Goal: Task Accomplishment & Management: Use online tool/utility

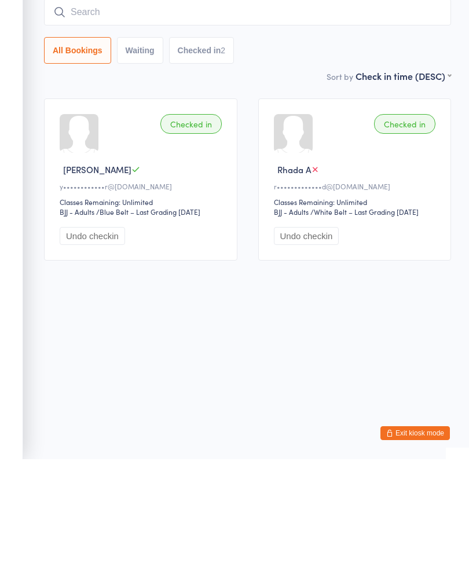
click at [161, 268] on div "[PERSON_NAME]" at bounding box center [143, 274] width 166 height 12
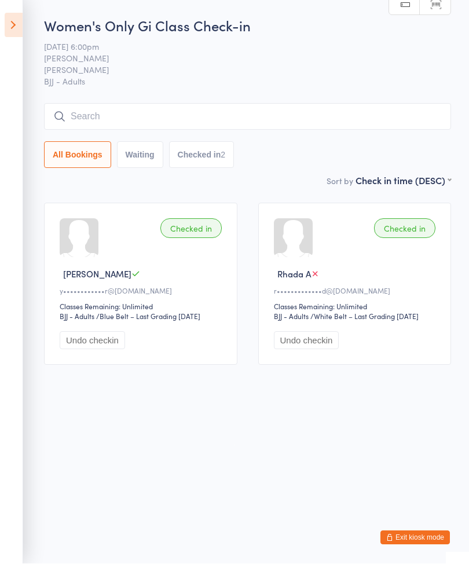
click at [190, 273] on div "[PERSON_NAME]" at bounding box center [143, 274] width 166 height 12
click at [152, 122] on input "search" at bounding box center [247, 117] width 407 height 27
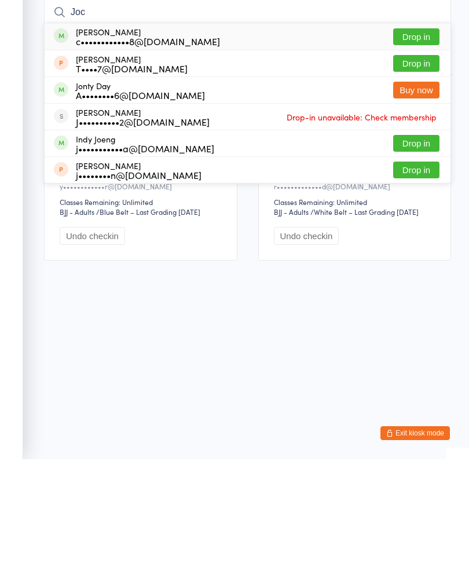
type input "Joc"
click at [154, 132] on div "[PERSON_NAME] c••••••••••••8@[DOMAIN_NAME]" at bounding box center [148, 141] width 144 height 19
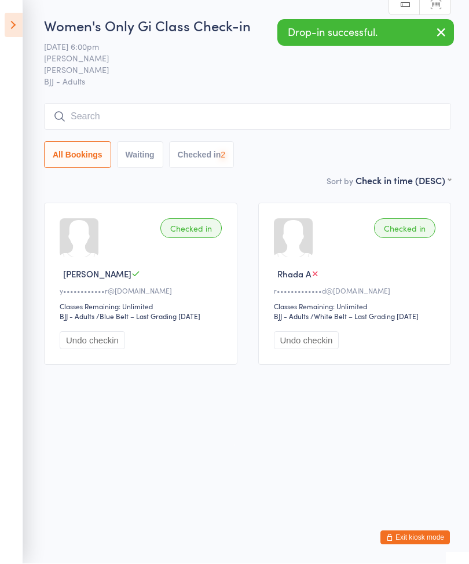
scroll to position [1, 0]
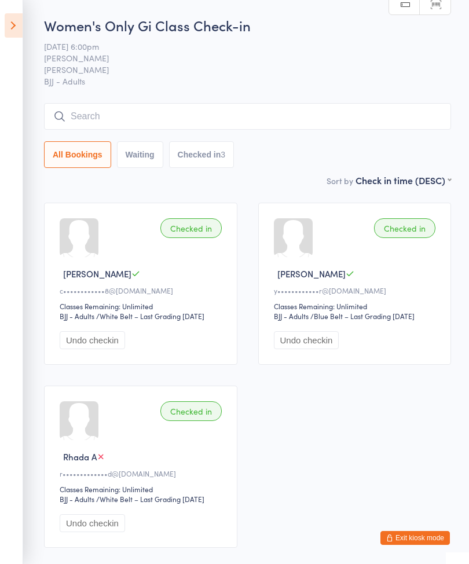
click at [253, 107] on input "search" at bounding box center [247, 116] width 407 height 27
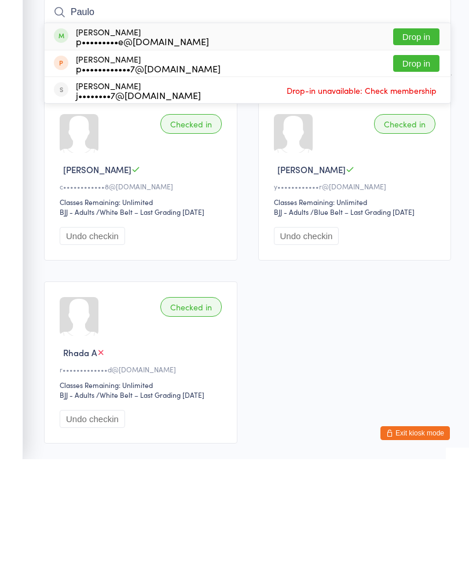
type input "Paulo"
click at [431, 133] on button "Drop in" at bounding box center [416, 141] width 46 height 17
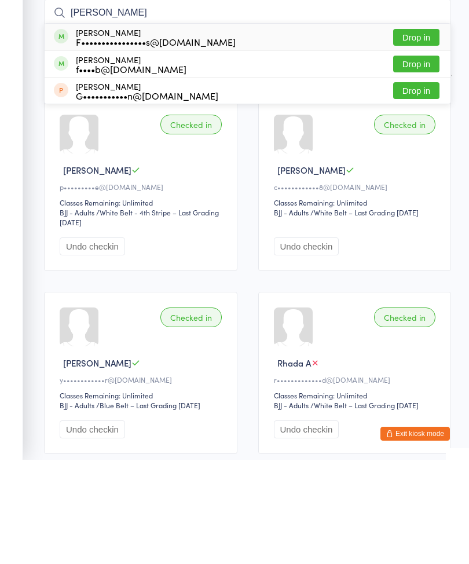
type input "[PERSON_NAME]"
click at [425, 133] on button "Drop in" at bounding box center [416, 141] width 46 height 17
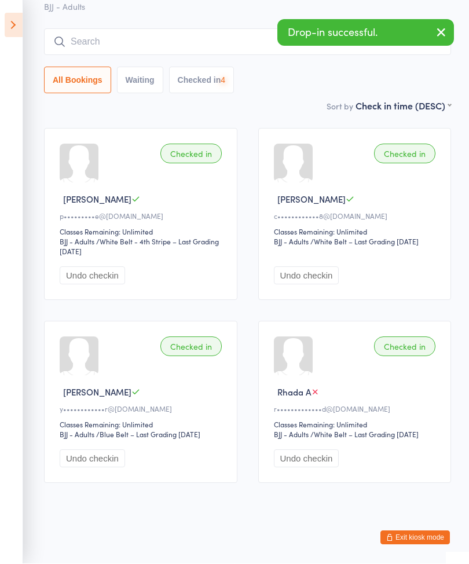
scroll to position [91, 0]
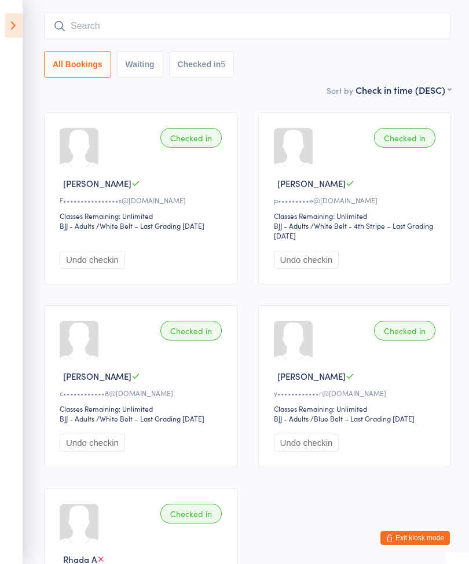
click at [282, 8] on div "Women's Only Gi Class Check-in [DATE] 6:00pm [PERSON_NAME] BJJ - Adults Manual …" at bounding box center [247, 4] width 407 height 158
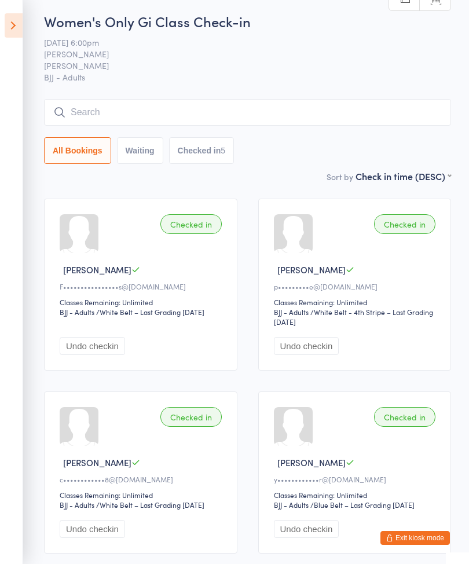
scroll to position [4, 0]
click at [247, 126] on input "search" at bounding box center [247, 113] width 407 height 27
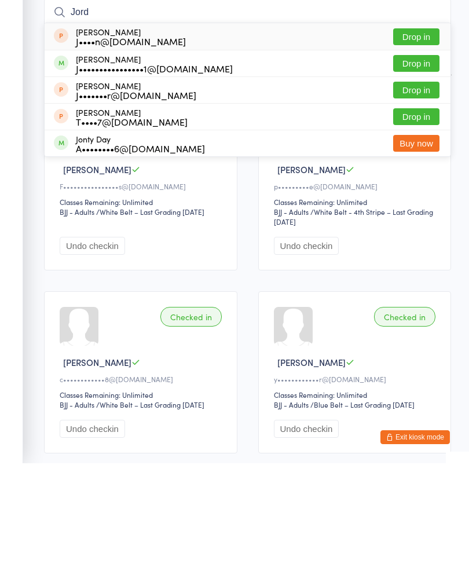
type input "Jord"
click at [421, 156] on button "Drop in" at bounding box center [416, 164] width 46 height 17
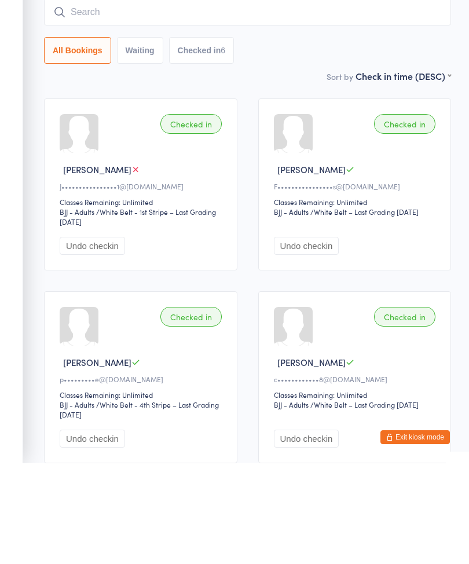
click at [243, 100] on input "search" at bounding box center [247, 113] width 407 height 27
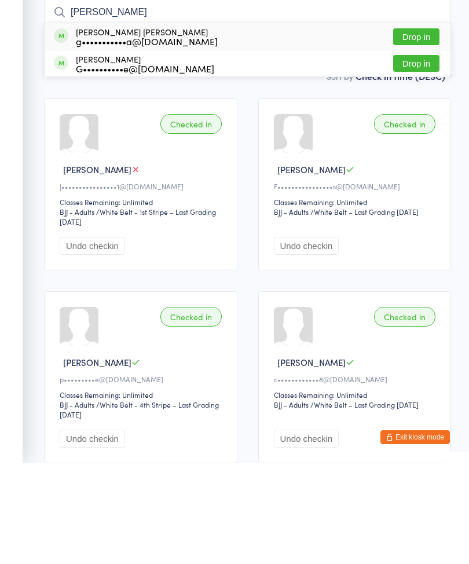
type input "[PERSON_NAME]"
click at [403, 156] on button "Drop in" at bounding box center [416, 164] width 46 height 17
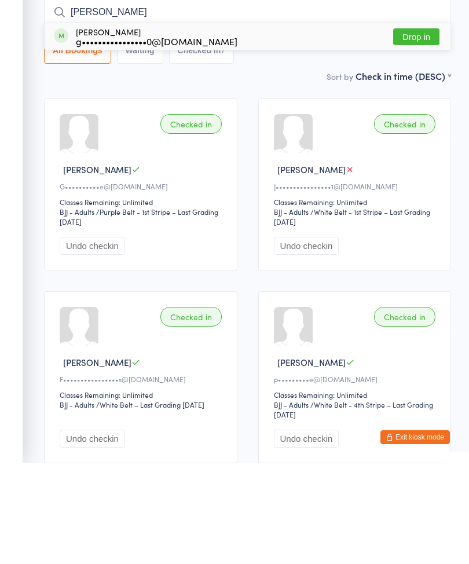
type input "[PERSON_NAME]"
click at [417, 129] on button "Drop in" at bounding box center [416, 137] width 46 height 17
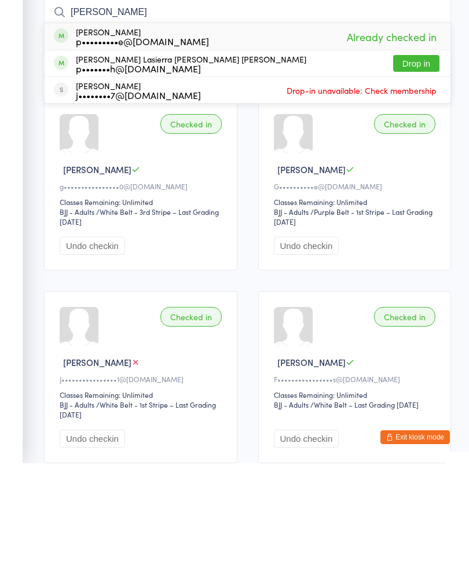
type input "[PERSON_NAME]"
click at [416, 156] on button "Drop in" at bounding box center [416, 164] width 46 height 17
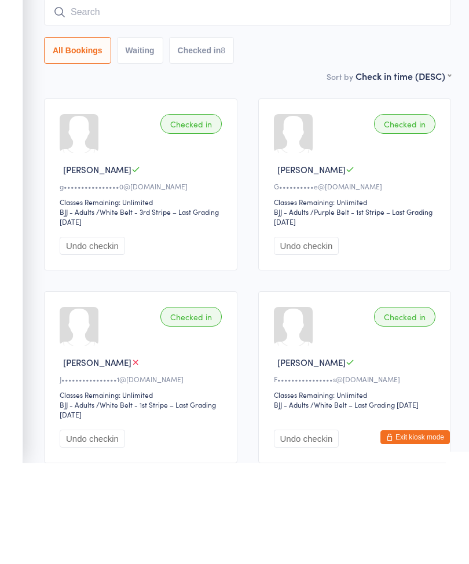
scroll to position [105, 0]
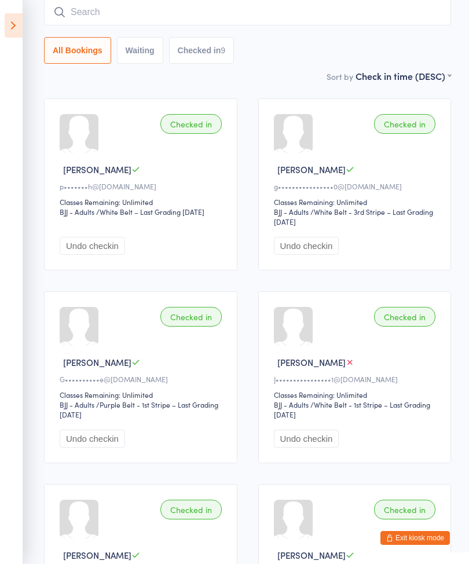
click at [284, 7] on input "search" at bounding box center [247, 12] width 407 height 27
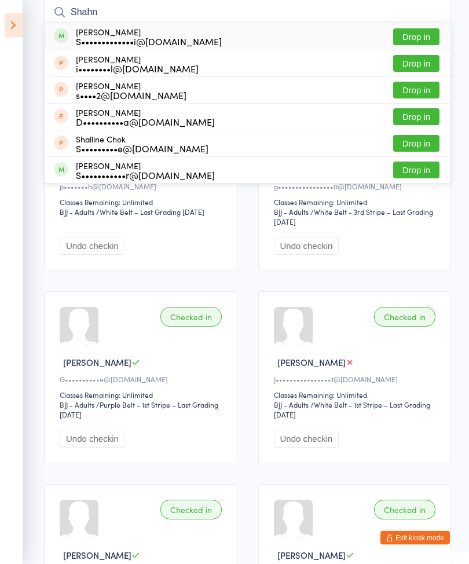
type input "Shahn"
click at [432, 35] on button "Drop in" at bounding box center [416, 37] width 46 height 17
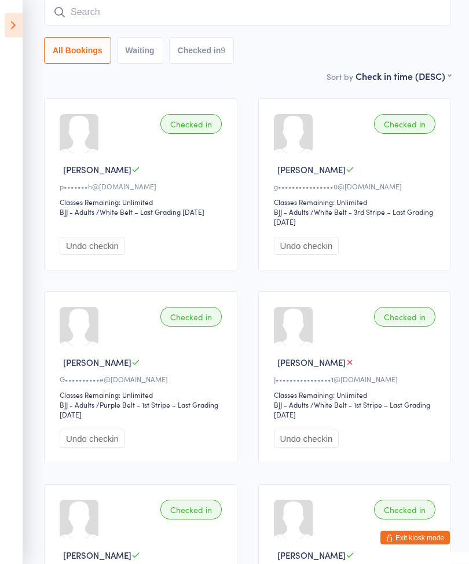
scroll to position [105, 0]
